Goal: Transaction & Acquisition: Purchase product/service

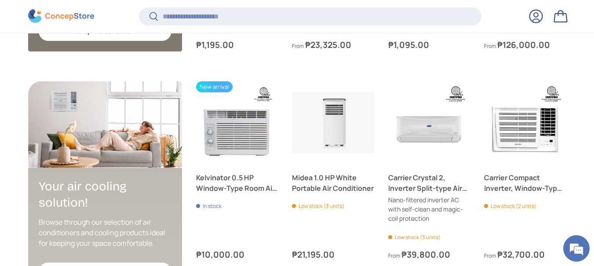
scroll to position [1941, 0]
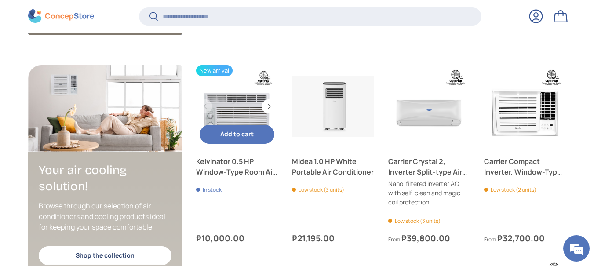
click at [254, 129] on button "Add to cart Add to cart" at bounding box center [237, 134] width 75 height 19
click at [233, 110] on link "Kelvinator 0.5 HP Window-Type Room Air Conditioner" at bounding box center [237, 106] width 82 height 82
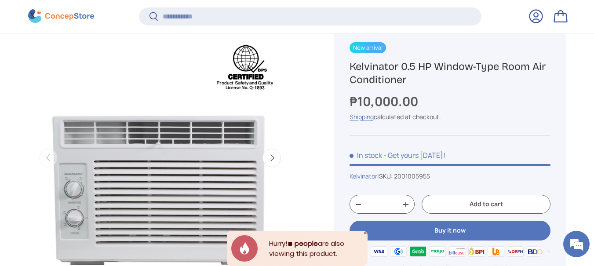
scroll to position [130, 0]
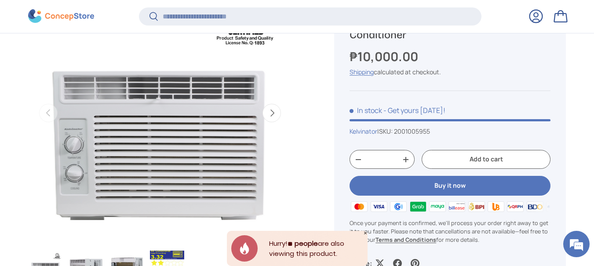
click at [272, 114] on button "Next" at bounding box center [271, 113] width 18 height 18
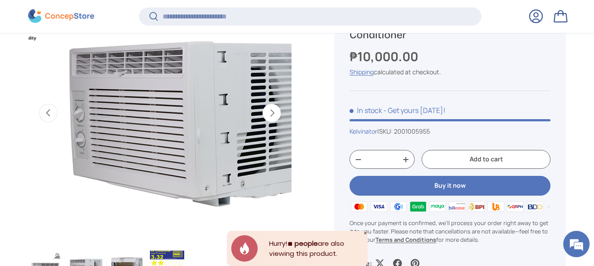
scroll to position [0, 268]
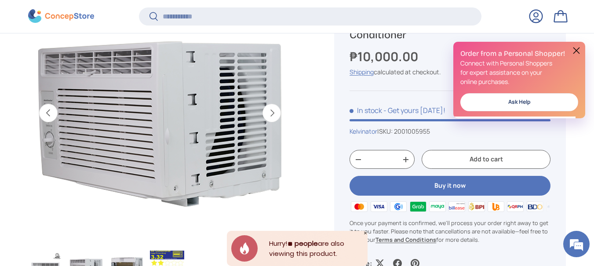
click at [272, 114] on button "Next" at bounding box center [271, 113] width 18 height 18
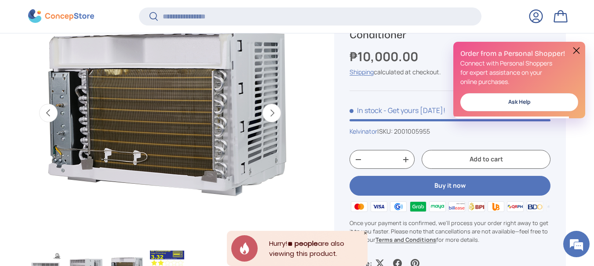
scroll to position [0, 536]
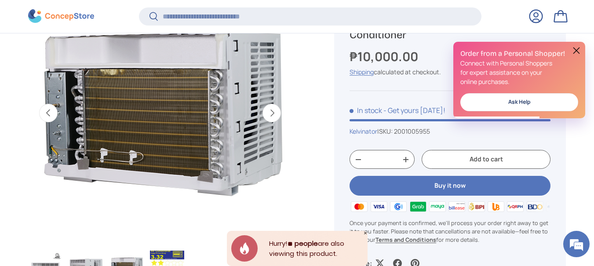
click at [272, 114] on button "Next" at bounding box center [271, 113] width 18 height 18
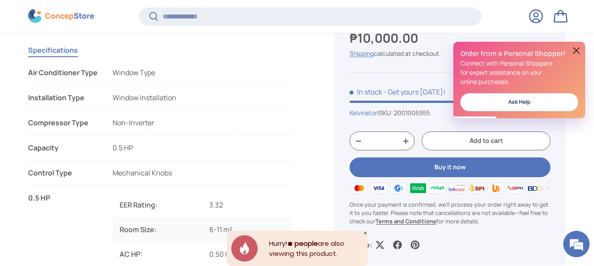
scroll to position [482, 0]
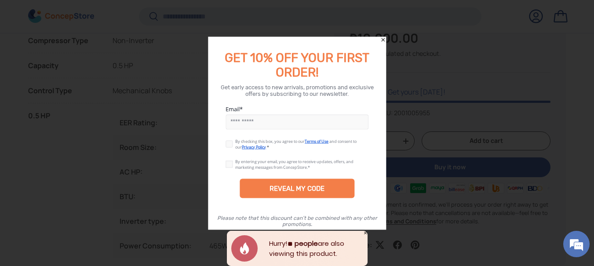
click at [383, 41] on icon "Close" at bounding box center [383, 39] width 6 height 6
